Goal: Navigation & Orientation: Find specific page/section

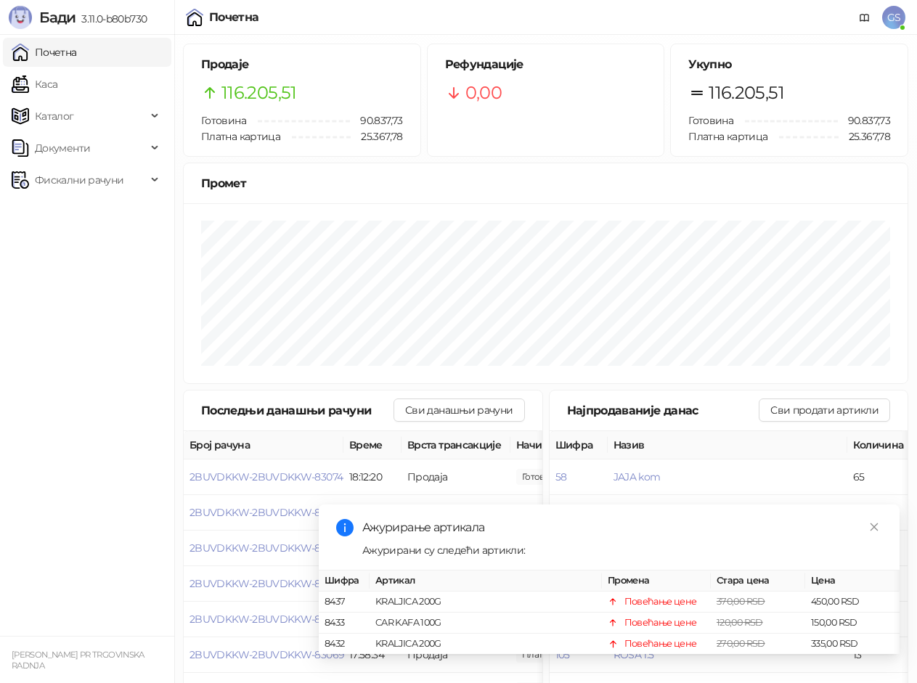
click at [77, 57] on link "Почетна" at bounding box center [44, 52] width 65 height 29
click at [57, 87] on link "Каса" at bounding box center [35, 84] width 46 height 29
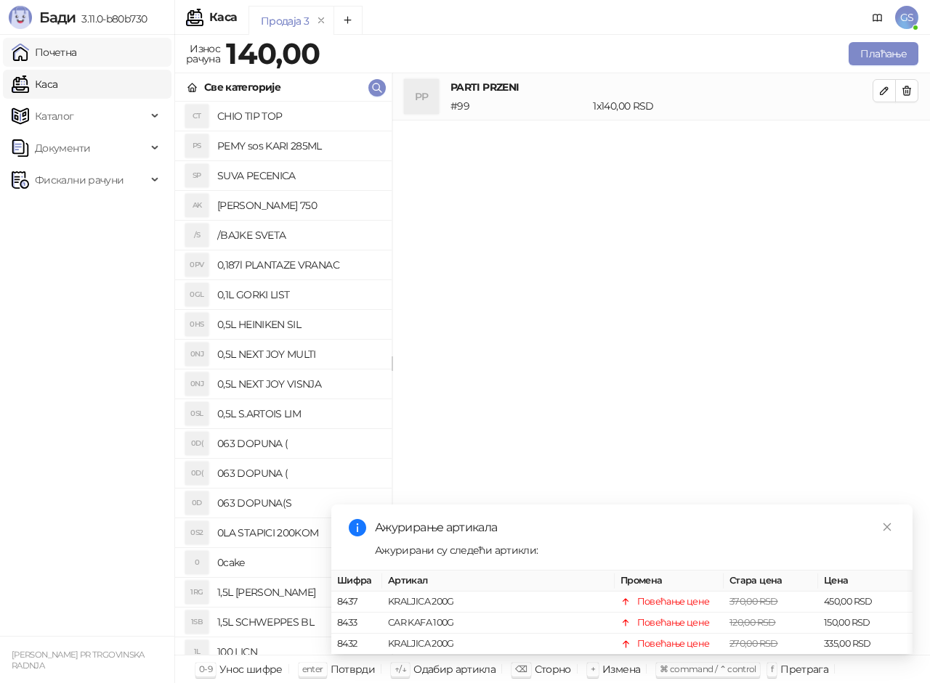
click at [77, 57] on link "Почетна" at bounding box center [44, 52] width 65 height 29
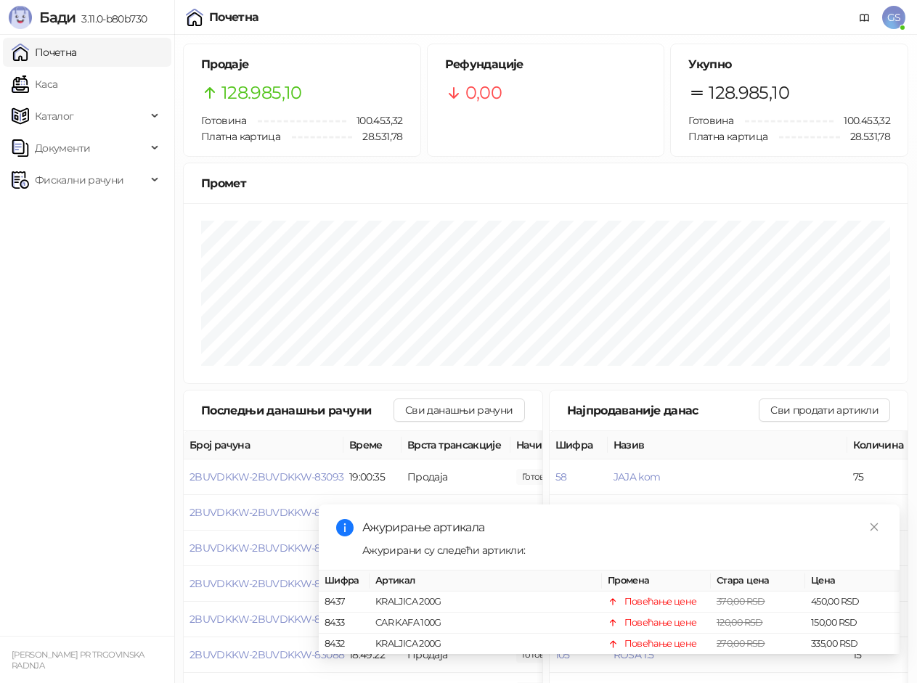
drag, startPoint x: 109, startPoint y: 87, endPoint x: 88, endPoint y: 57, distance: 36.5
click at [57, 86] on link "Каса" at bounding box center [35, 84] width 46 height 29
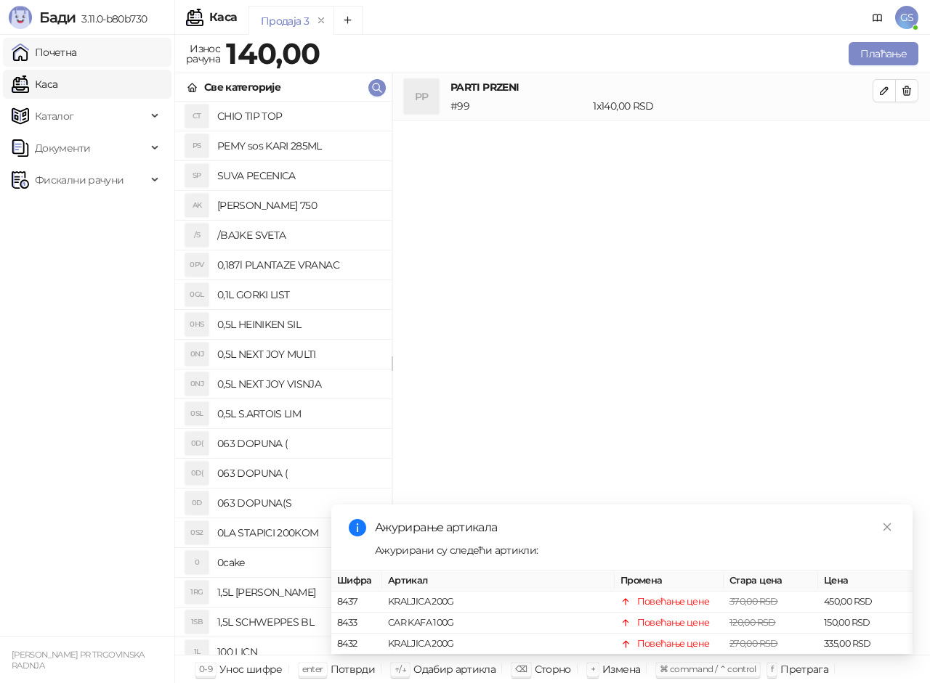
click at [77, 55] on link "Почетна" at bounding box center [44, 52] width 65 height 29
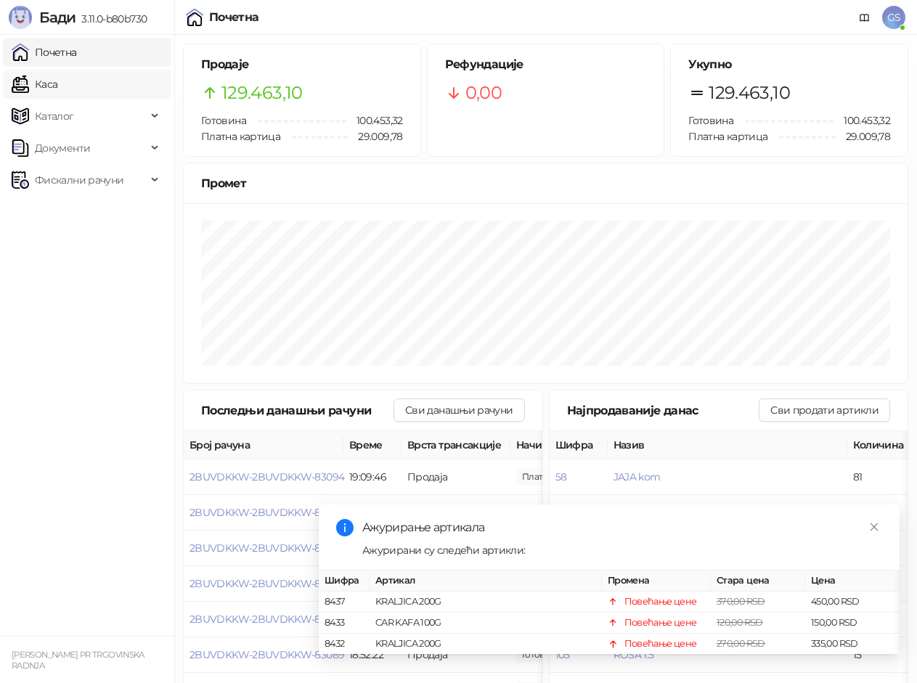
click at [57, 83] on link "Каса" at bounding box center [35, 84] width 46 height 29
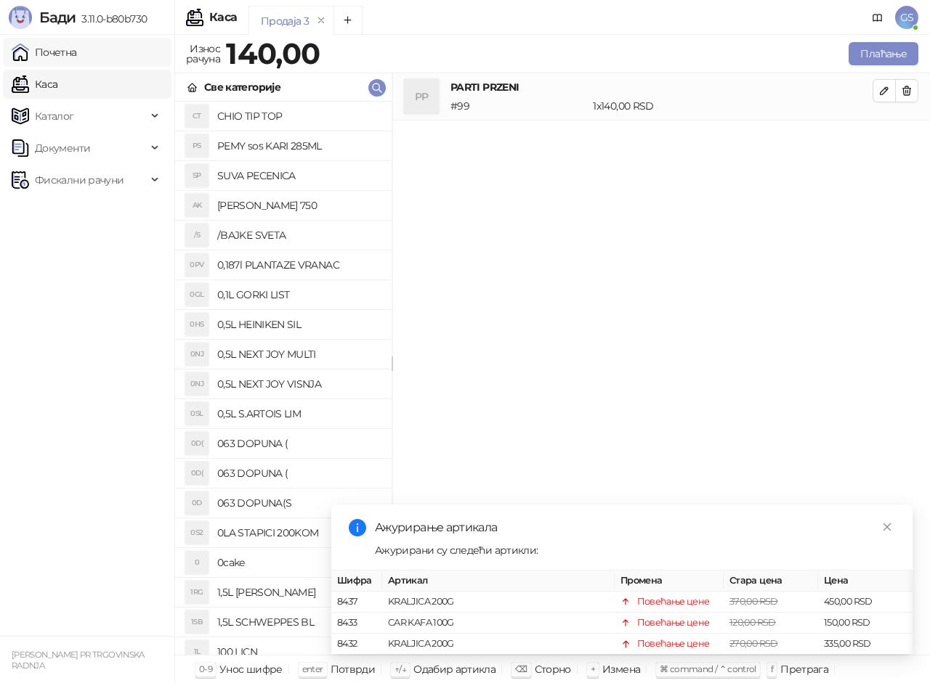
click at [67, 54] on link "Почетна" at bounding box center [44, 52] width 65 height 29
